Goal: Check status: Check status

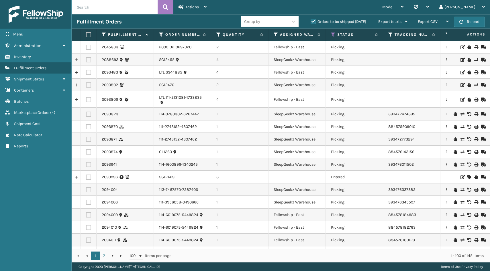
click at [126, 11] on input "text" at bounding box center [115, 7] width 86 height 14
paste input "SS44897"
type input "SS44897"
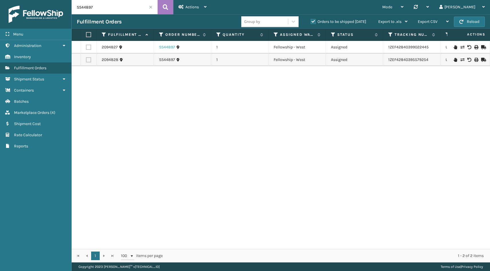
click at [167, 48] on link "SS44897" at bounding box center [167, 47] width 16 height 6
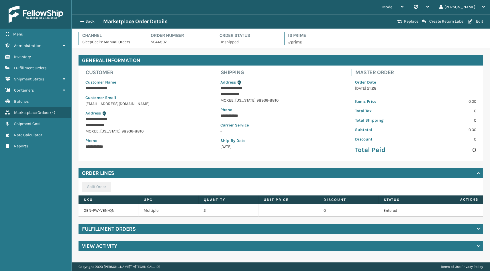
click at [174, 230] on div "Fulfillment Orders" at bounding box center [280, 229] width 404 height 10
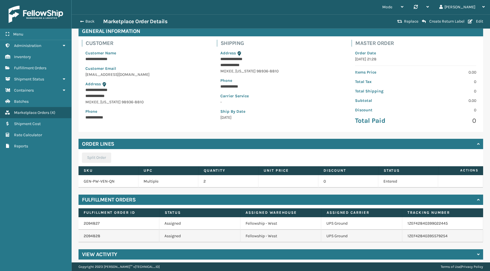
scroll to position [33, 0]
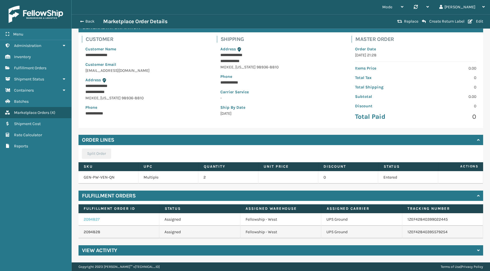
click at [94, 218] on link "2094827" at bounding box center [92, 219] width 16 height 5
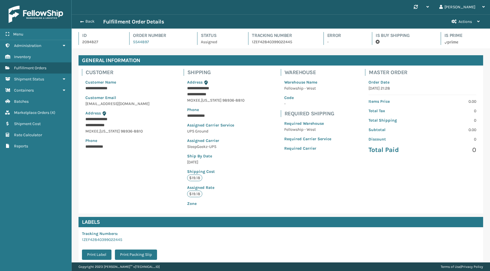
scroll to position [14, 418]
